Goal: Find specific page/section: Find specific page/section

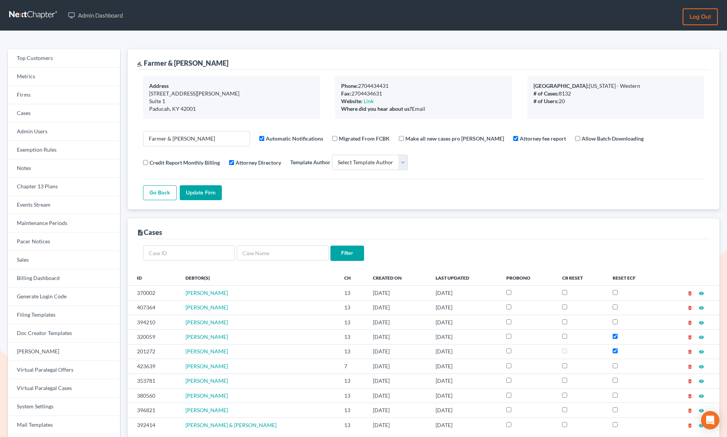
select select
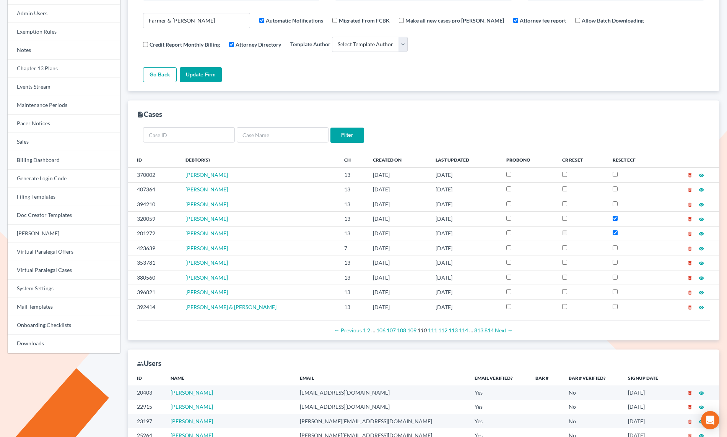
click at [452, 112] on div "description Cases" at bounding box center [423, 111] width 573 height 21
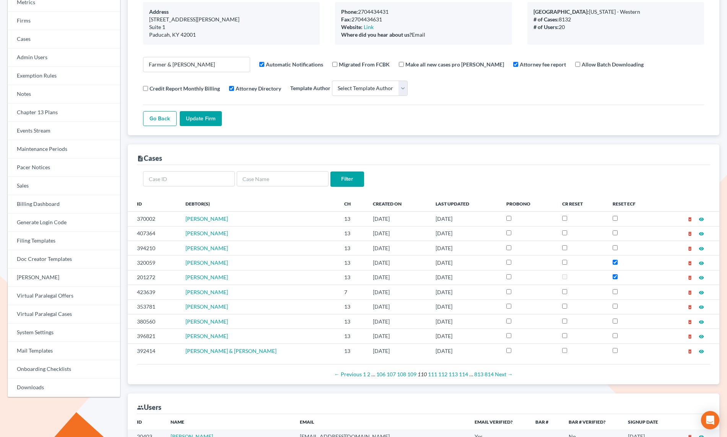
scroll to position [36, 0]
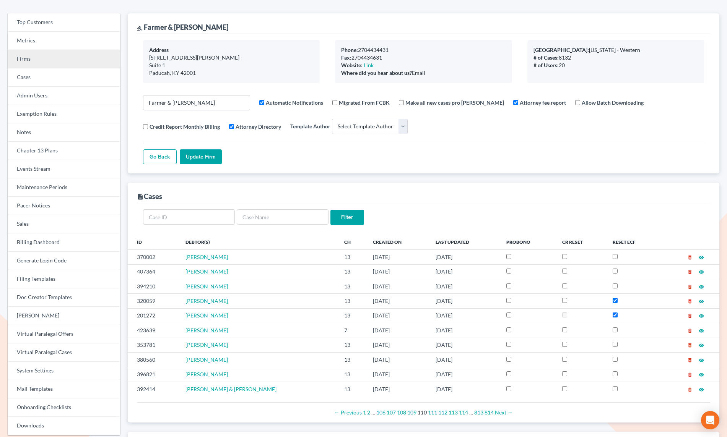
click at [58, 57] on link "Firms" at bounding box center [64, 59] width 112 height 18
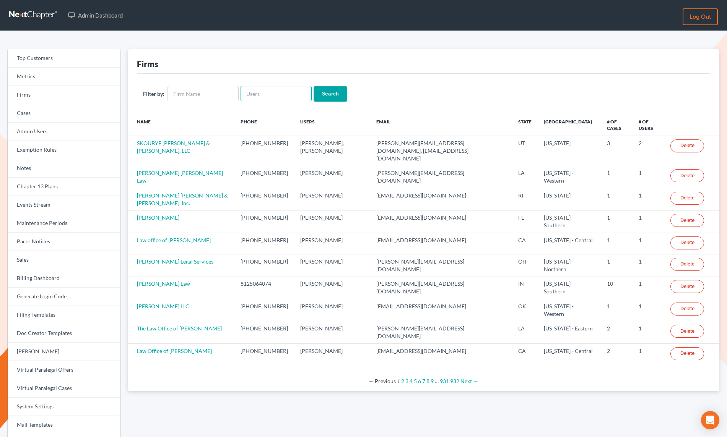
click at [247, 94] on input "text" at bounding box center [275, 93] width 71 height 15
paste input "markbillion@gmail.com"
type input "markbillion@gmail.com"
click at [326, 91] on input "Search" at bounding box center [330, 93] width 34 height 15
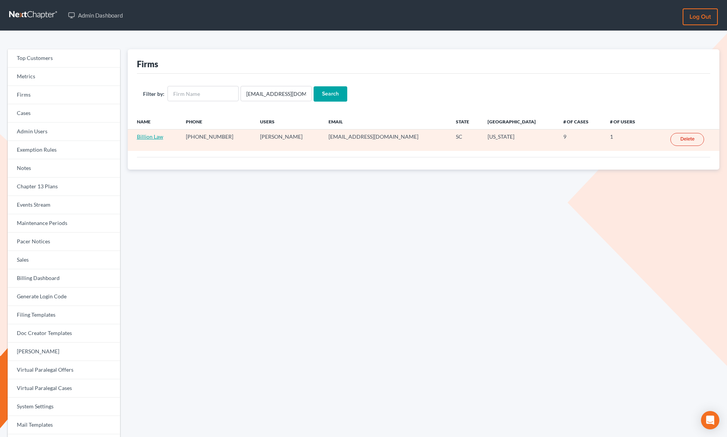
click at [147, 139] on link "Billion Law" at bounding box center [150, 136] width 26 height 6
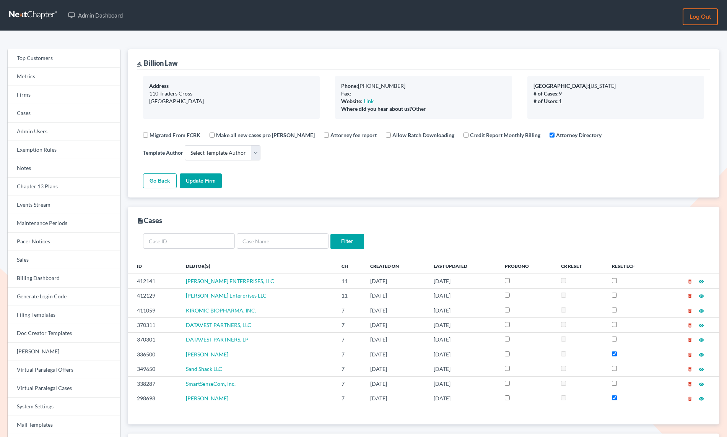
select select
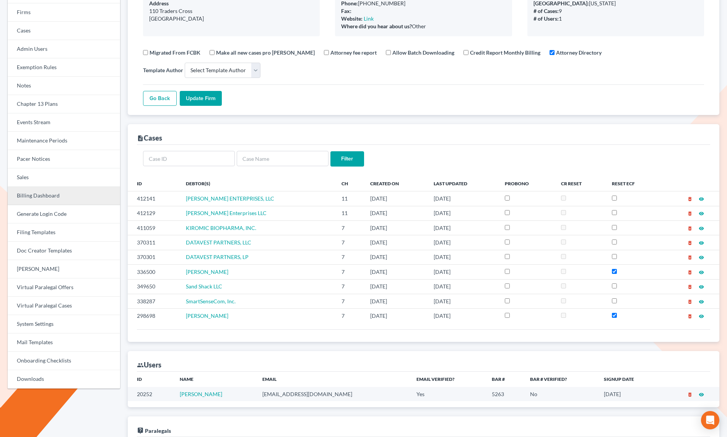
click at [47, 199] on link "Billing Dashboard" at bounding box center [64, 196] width 112 height 18
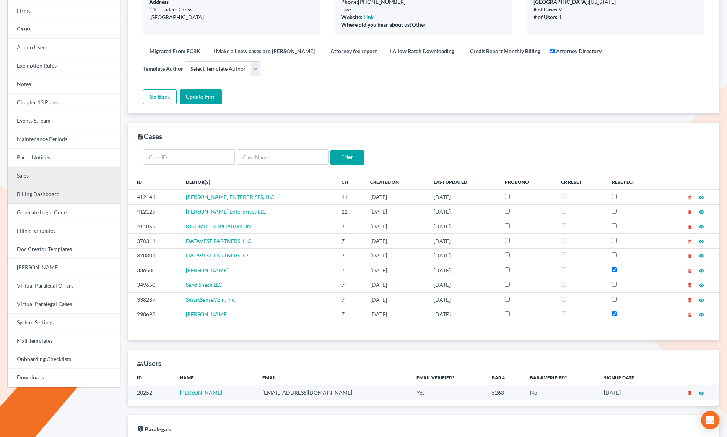
scroll to position [85, 0]
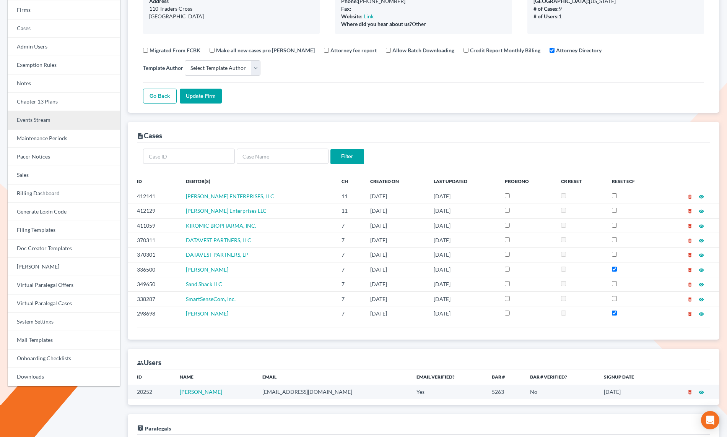
click at [35, 123] on link "Events Stream" at bounding box center [64, 120] width 112 height 18
click at [37, 124] on link "Events Stream" at bounding box center [64, 120] width 112 height 18
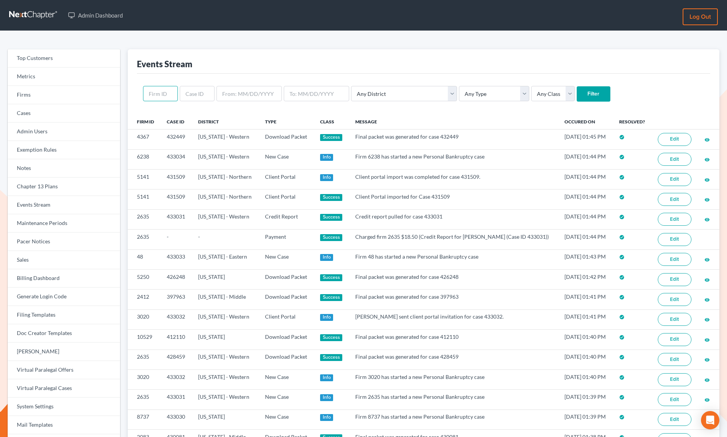
click at [170, 92] on input "text" at bounding box center [160, 93] width 35 height 15
paste input "9925"
type input "9925"
click at [576, 91] on input "Filter" at bounding box center [593, 93] width 34 height 15
